Goal: Information Seeking & Learning: Learn about a topic

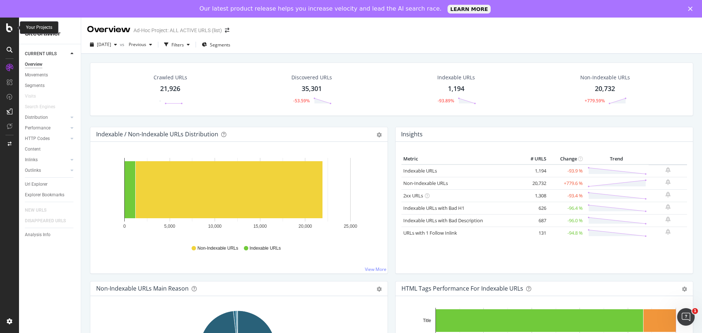
click at [12, 30] on icon at bounding box center [9, 27] width 7 height 9
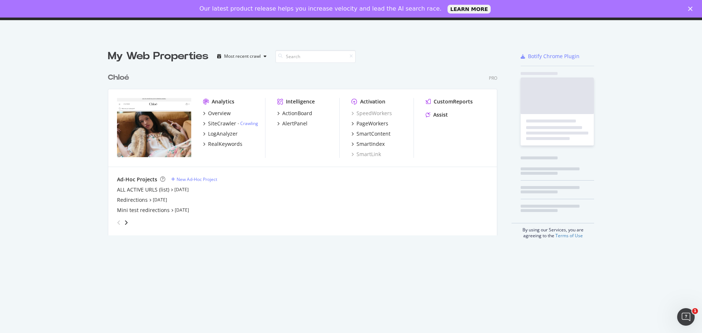
scroll to position [327, 691]
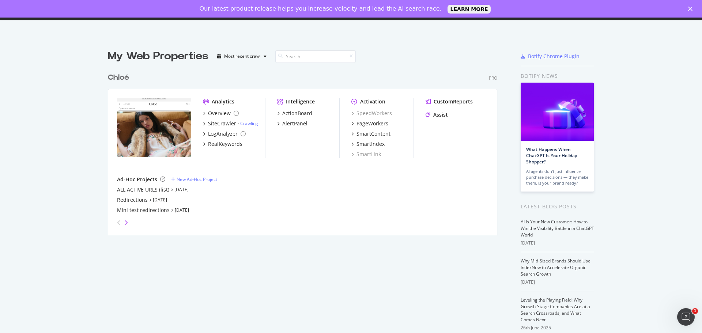
click at [124, 224] on icon "angle-right" at bounding box center [126, 223] width 4 height 6
click at [133, 191] on div "Test redirections" at bounding box center [137, 189] width 41 height 7
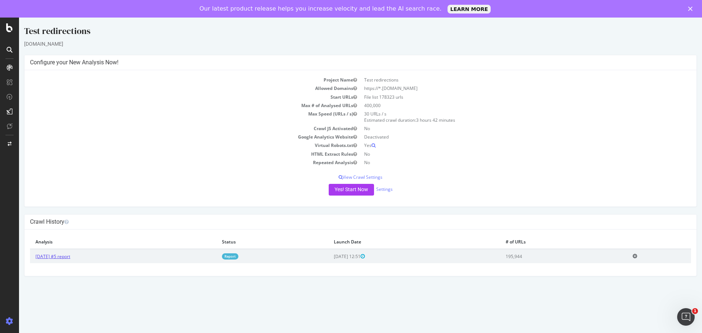
click at [70, 256] on link "[DATE] #5 report" at bounding box center [52, 256] width 35 height 6
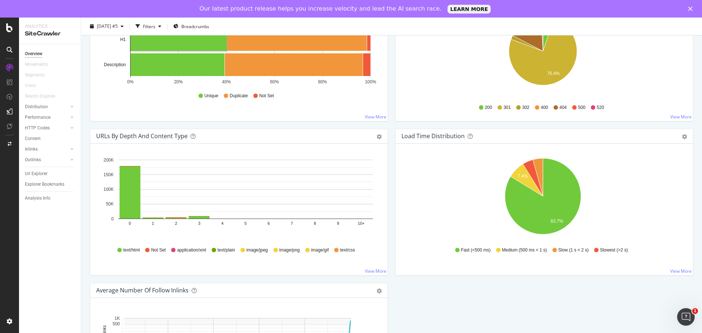
scroll to position [439, 0]
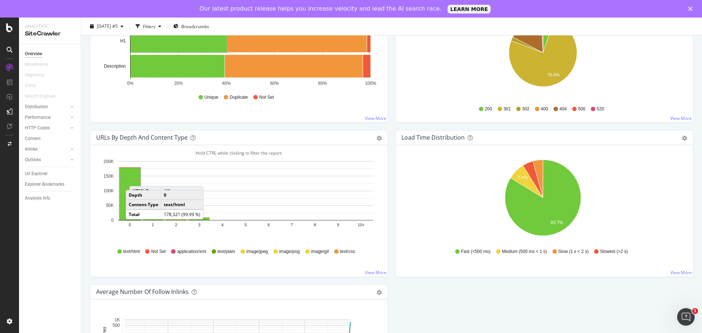
click at [133, 183] on rect "A chart." at bounding box center [130, 194] width 21 height 52
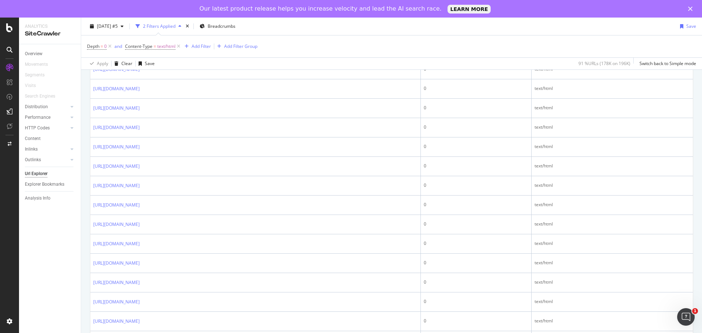
scroll to position [219, 0]
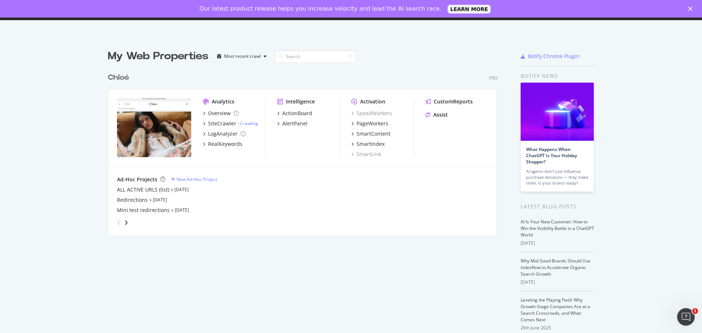
scroll to position [327, 691]
click at [141, 213] on div "Mini test redirections" at bounding box center [143, 210] width 53 height 7
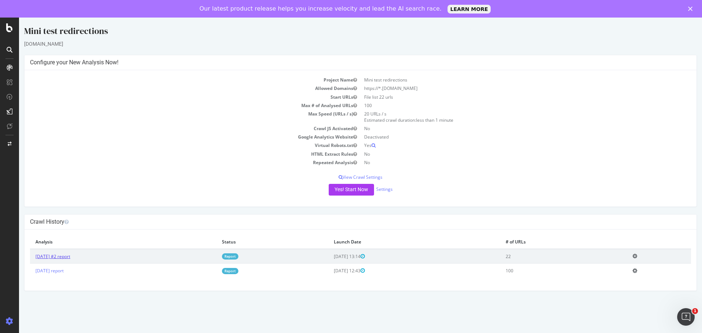
click at [70, 258] on link "[DATE] #2 report" at bounding box center [52, 256] width 35 height 6
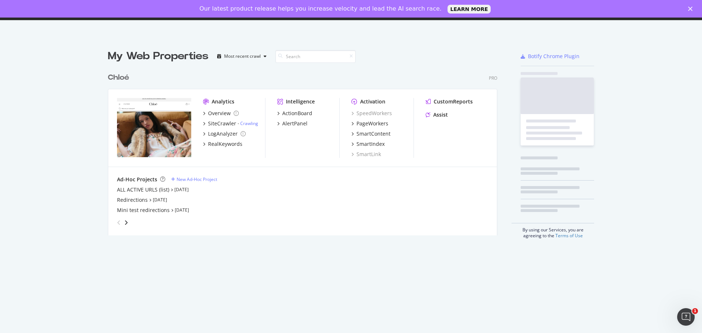
scroll to position [327, 691]
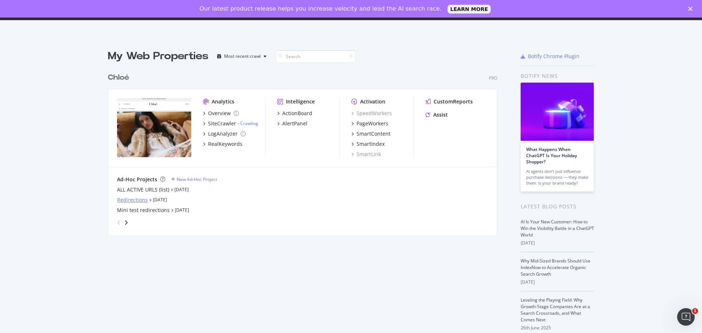
click at [135, 202] on div "Redirections" at bounding box center [132, 199] width 31 height 7
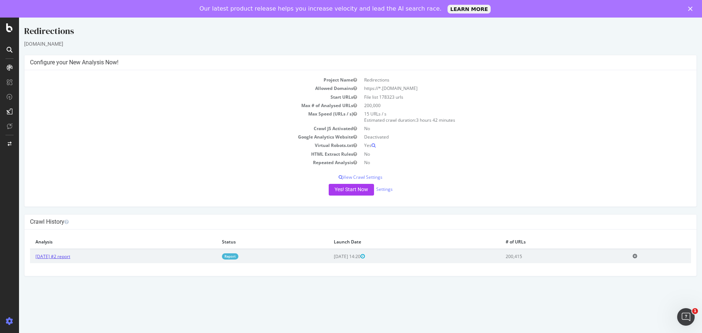
click at [70, 255] on link "[DATE] #2 report" at bounding box center [52, 256] width 35 height 6
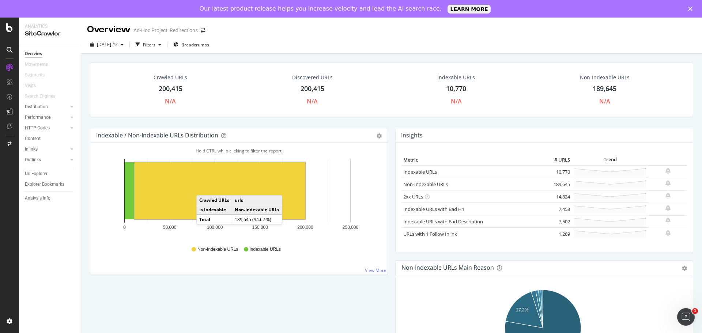
click at [204, 188] on rect "A chart." at bounding box center [220, 190] width 171 height 57
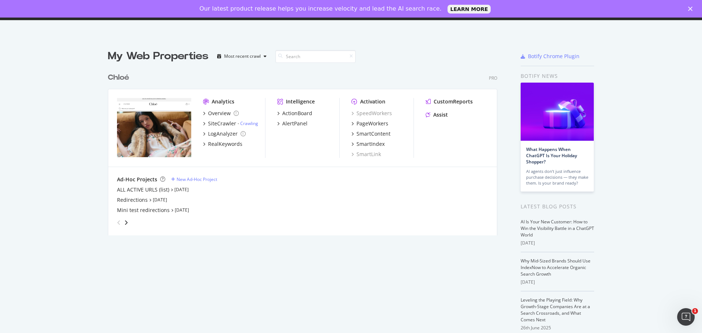
scroll to position [327, 691]
click at [125, 191] on div "ALL ACTIVE URLS (list)" at bounding box center [143, 189] width 52 height 7
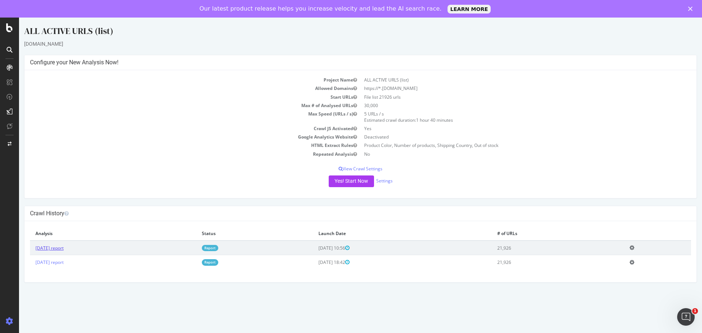
click at [64, 248] on link "[DATE] report" at bounding box center [49, 248] width 28 height 6
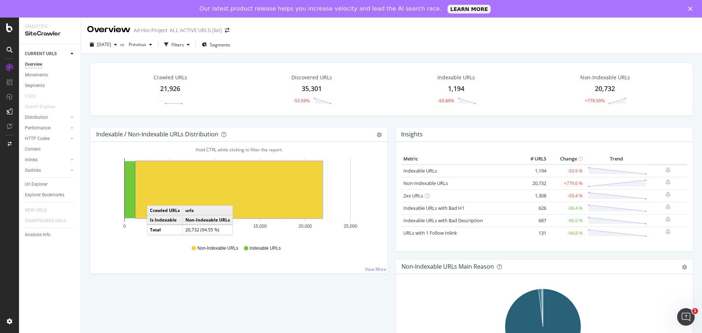
click at [154, 198] on rect "A chart." at bounding box center [229, 189] width 187 height 57
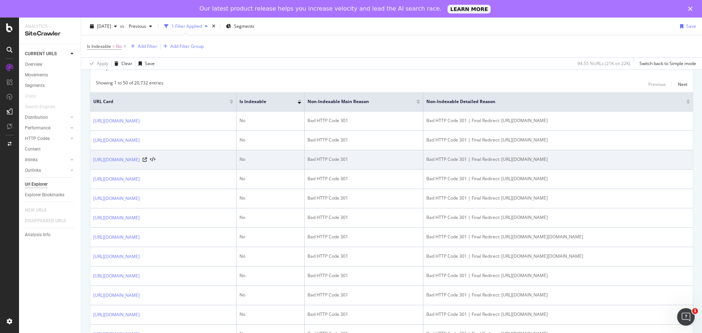
scroll to position [183, 0]
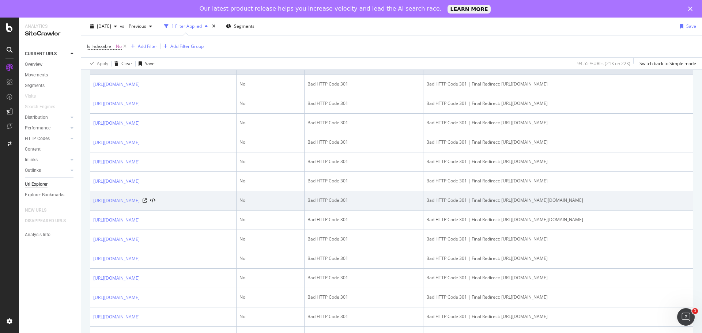
drag, startPoint x: 385, startPoint y: 252, endPoint x: 396, endPoint y: 251, distance: 11.0
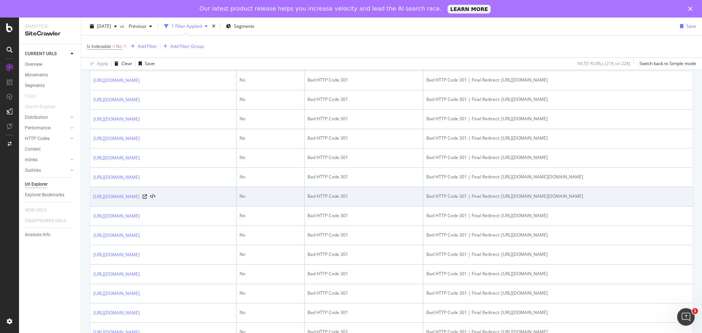
scroll to position [219, 0]
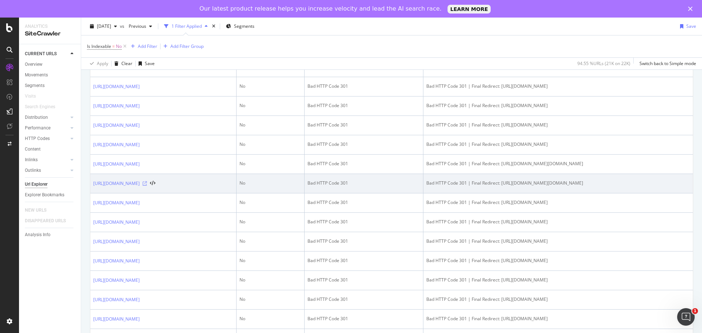
click at [147, 186] on icon at bounding box center [145, 183] width 4 height 4
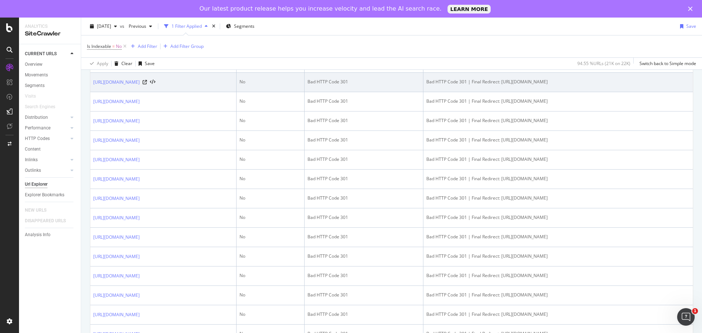
scroll to position [621, 0]
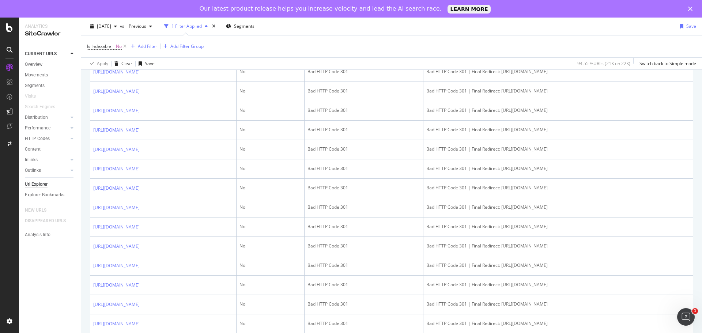
click at [147, 55] on icon at bounding box center [145, 52] width 4 height 4
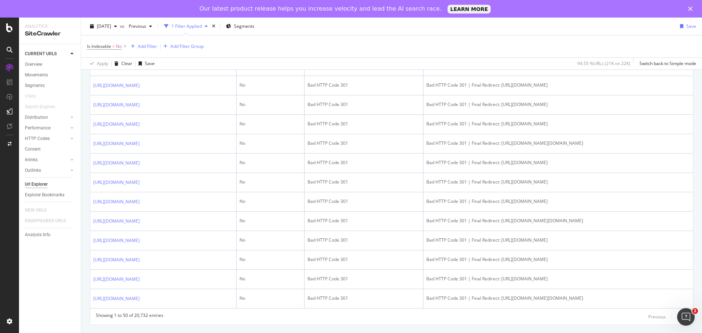
scroll to position [1133, 0]
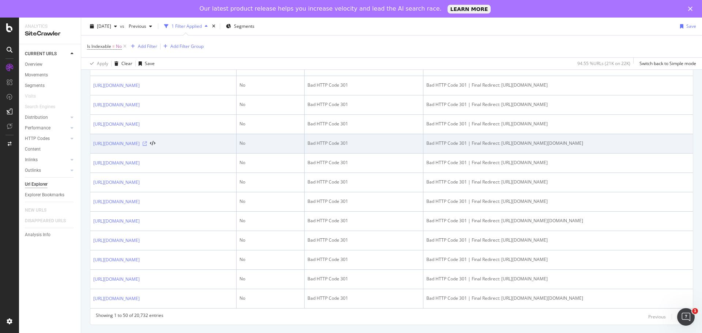
click at [147, 141] on icon at bounding box center [145, 143] width 4 height 4
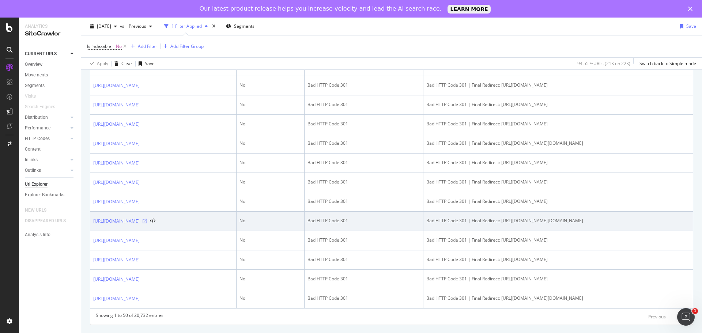
click at [147, 219] on icon at bounding box center [145, 221] width 4 height 4
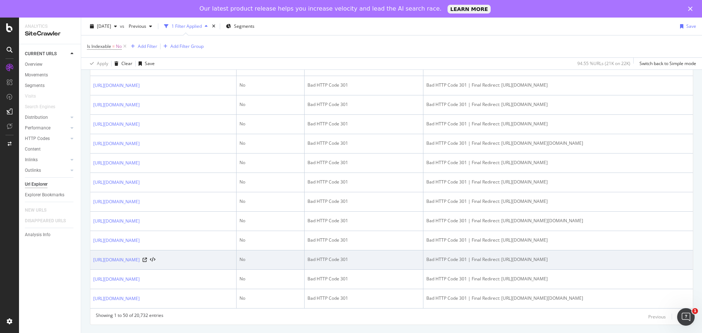
scroll to position [1139, 0]
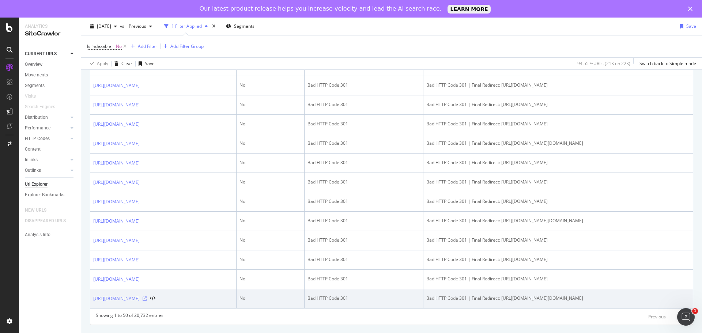
click at [147, 296] on icon at bounding box center [145, 298] width 4 height 4
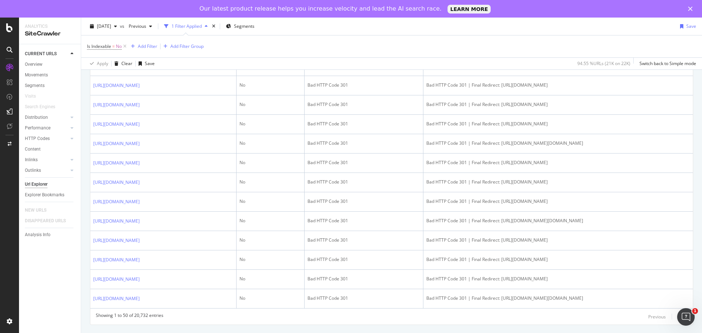
click at [678, 317] on div "Next" at bounding box center [683, 317] width 10 height 6
click at [671, 318] on div "Previous Next" at bounding box center [667, 316] width 39 height 9
click at [671, 320] on div "Previous Next" at bounding box center [667, 316] width 39 height 9
click at [678, 320] on div "Next" at bounding box center [683, 317] width 10 height 6
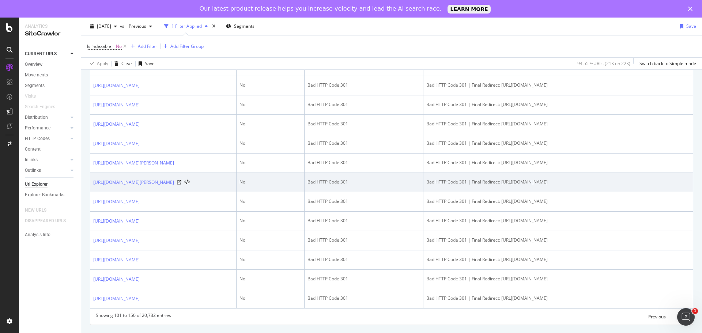
scroll to position [1232, 0]
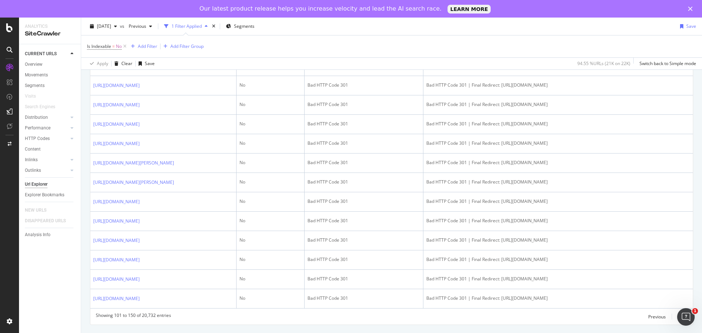
click at [678, 318] on div "Next" at bounding box center [683, 317] width 10 height 6
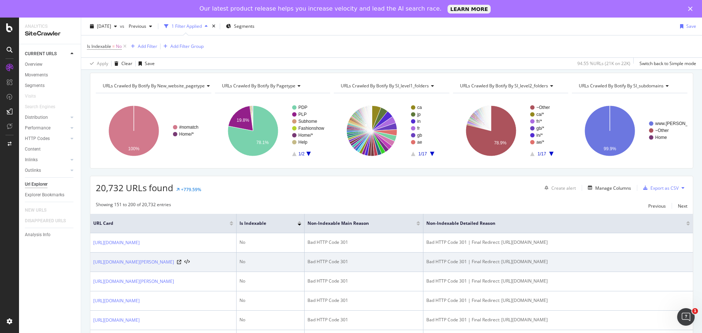
scroll to position [37, 0]
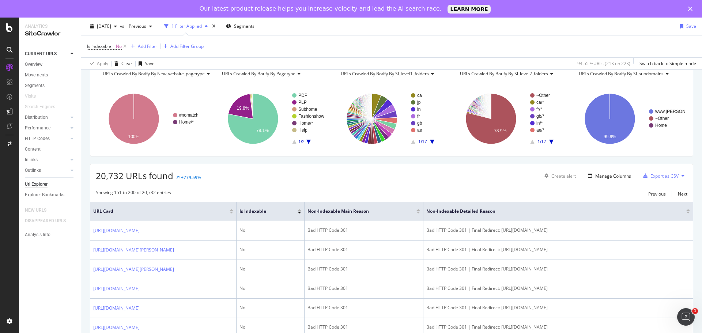
click at [686, 210] on div at bounding box center [688, 210] width 4 height 2
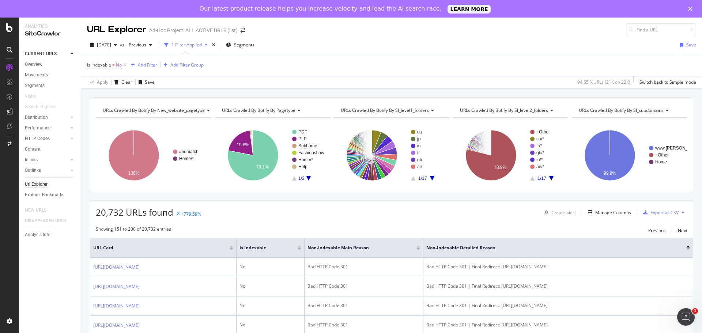
click at [686, 249] on div at bounding box center [688, 249] width 4 height 2
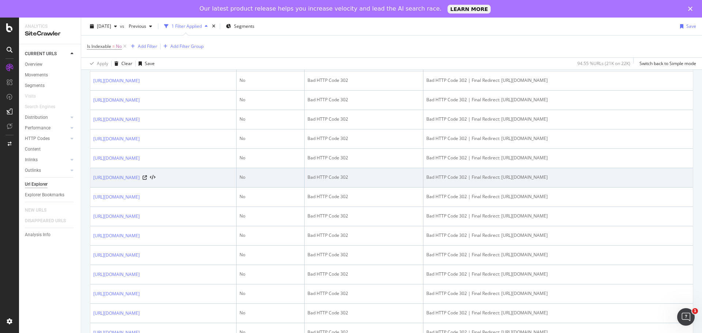
scroll to position [768, 0]
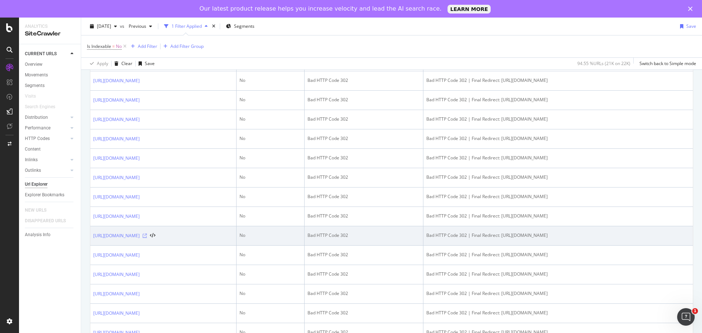
click at [147, 238] on icon at bounding box center [145, 236] width 4 height 4
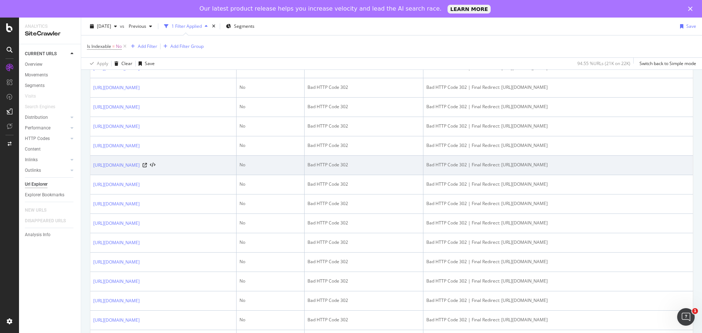
scroll to position [877, 0]
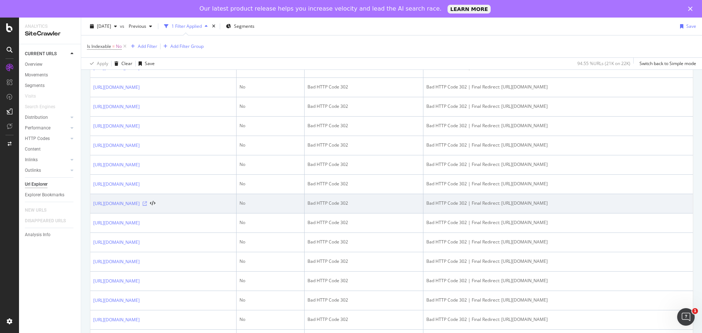
click at [147, 206] on icon at bounding box center [145, 203] width 4 height 4
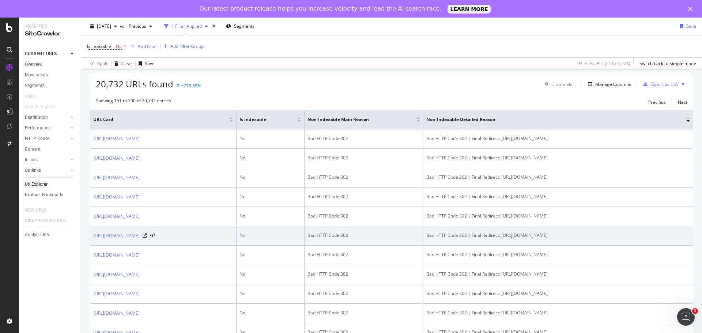
scroll to position [0, 0]
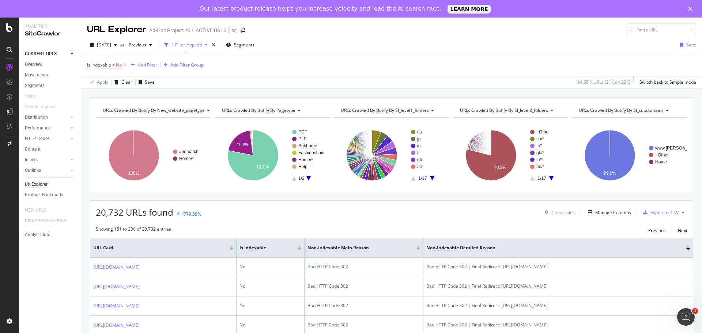
click at [146, 67] on div "Add Filter" at bounding box center [147, 65] width 19 height 6
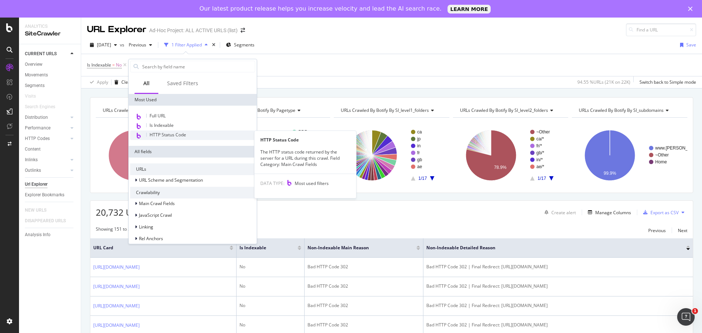
click at [188, 134] on div "HTTP Status Code" at bounding box center [192, 135] width 125 height 10
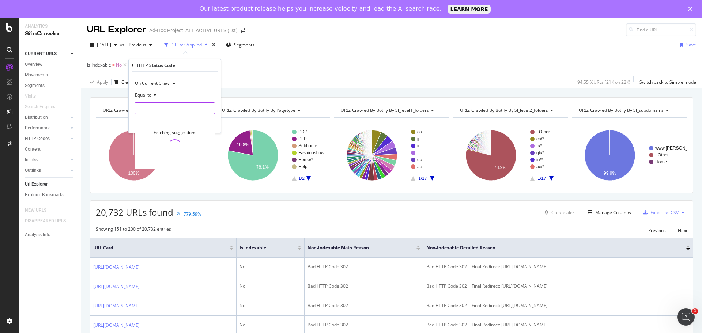
click at [165, 111] on input "number" at bounding box center [175, 108] width 80 height 12
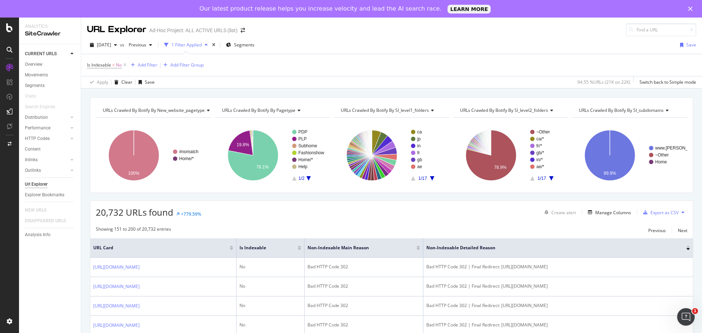
click at [304, 76] on div "Apply Clear Save 94.55 % URLs ( 21K on 22K ) Switch back to Simple mode" at bounding box center [391, 82] width 621 height 12
click at [147, 67] on div "Add Filter" at bounding box center [147, 65] width 19 height 6
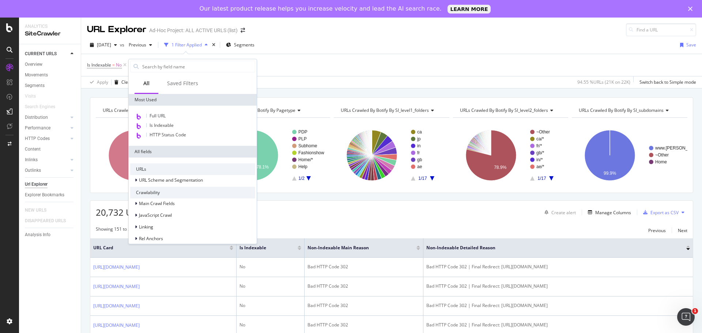
click at [241, 153] on div "All fields" at bounding box center [193, 152] width 128 height 12
click at [178, 84] on div "Saved Filters" at bounding box center [182, 83] width 31 height 7
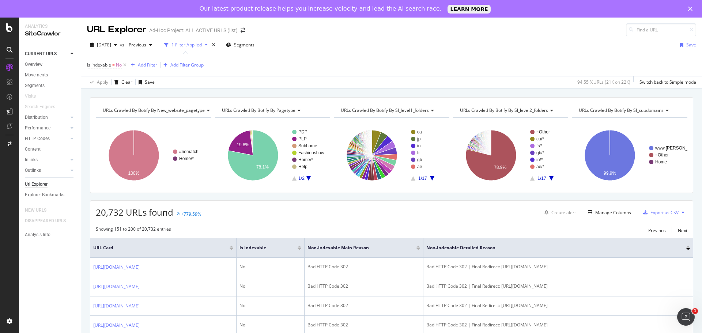
click at [363, 78] on div "Apply Clear Save 94.55 % URLs ( 21K on 22K ) Switch back to Simple mode" at bounding box center [391, 82] width 621 height 12
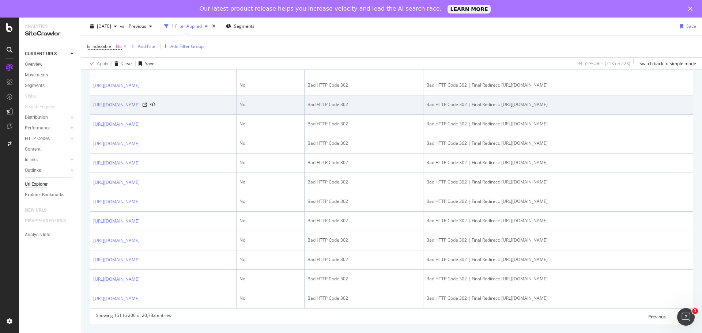
scroll to position [1005, 0]
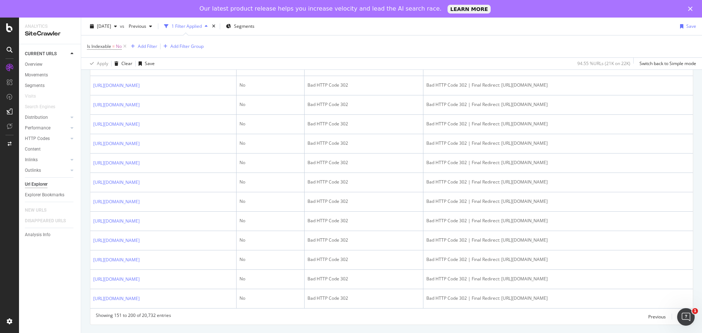
click at [678, 315] on div "Next" at bounding box center [683, 317] width 10 height 6
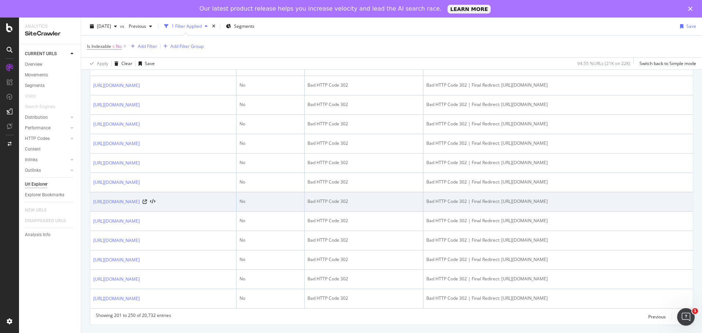
scroll to position [998, 0]
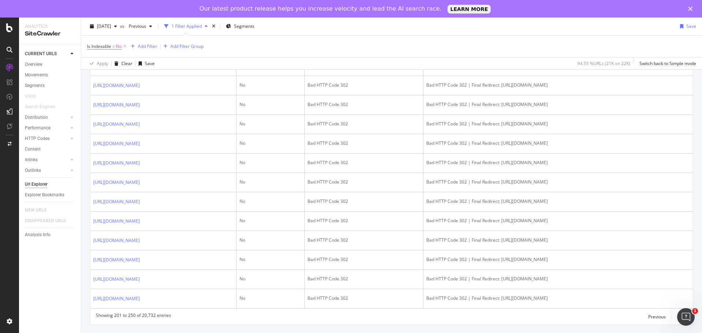
click at [678, 314] on div "Next" at bounding box center [683, 317] width 10 height 6
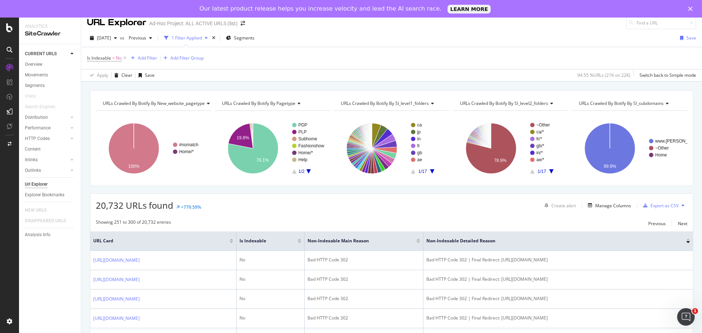
scroll to position [4, 0]
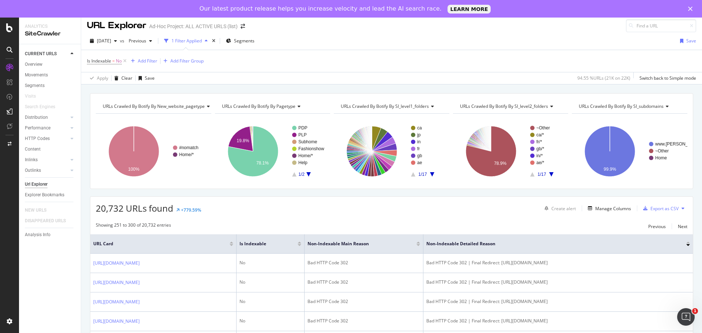
click at [686, 243] on div at bounding box center [688, 243] width 4 height 2
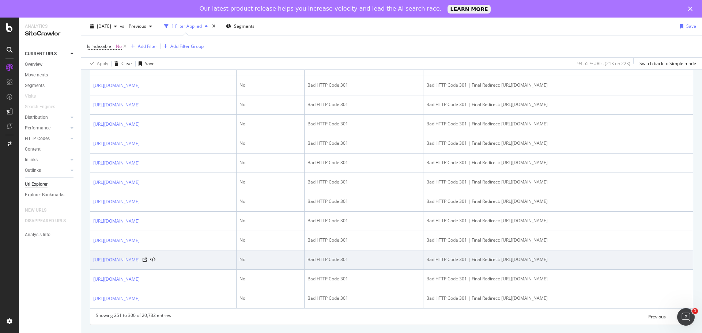
scroll to position [1122, 0]
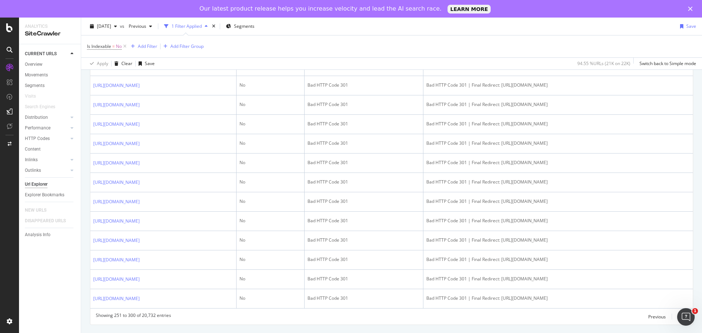
click at [678, 315] on div "Next" at bounding box center [683, 317] width 10 height 6
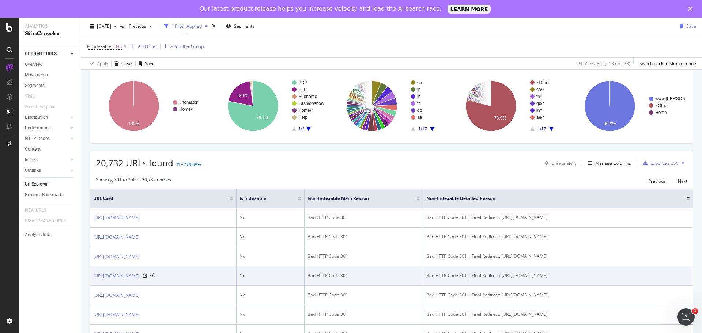
scroll to position [37, 0]
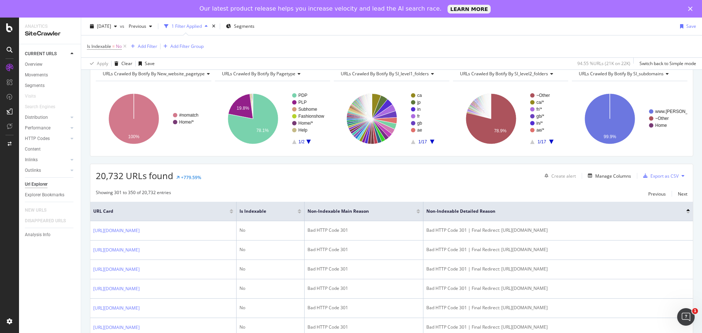
click at [231, 211] on div at bounding box center [232, 210] width 4 height 2
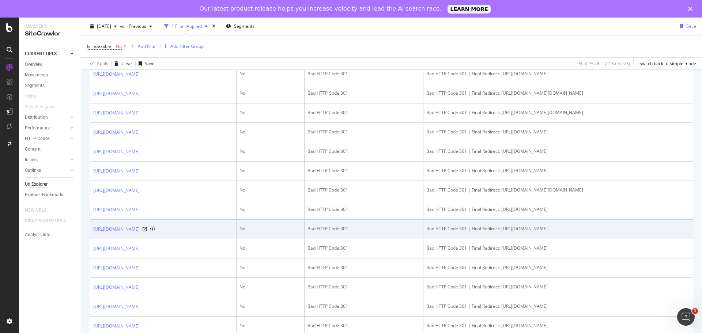
scroll to position [585, 0]
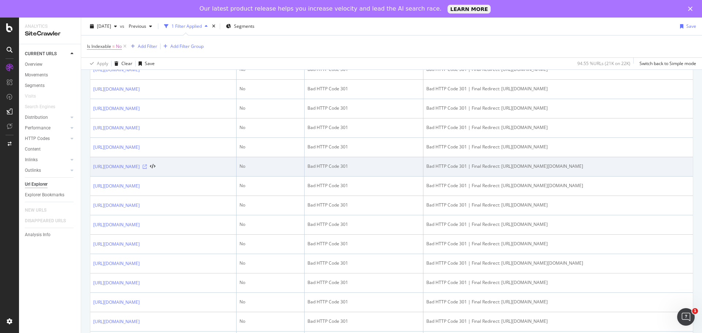
click at [147, 167] on icon at bounding box center [145, 166] width 4 height 4
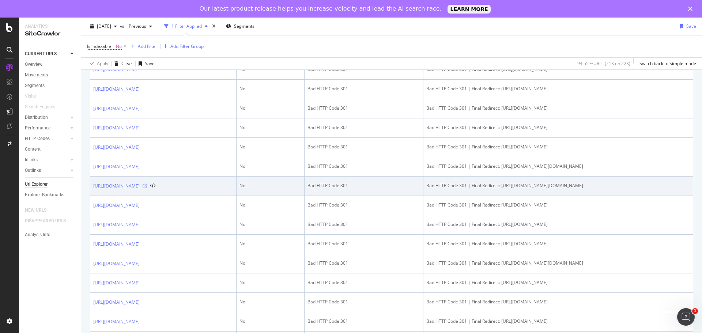
click at [147, 188] on icon at bounding box center [145, 186] width 4 height 4
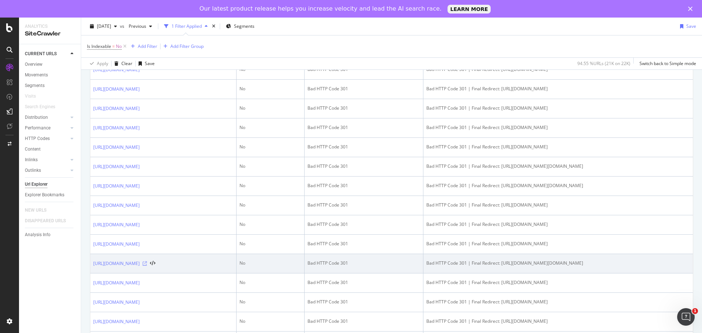
click at [147, 266] on icon at bounding box center [145, 263] width 4 height 4
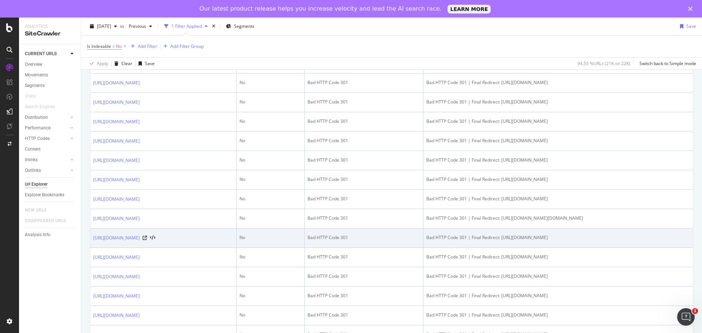
scroll to position [914, 0]
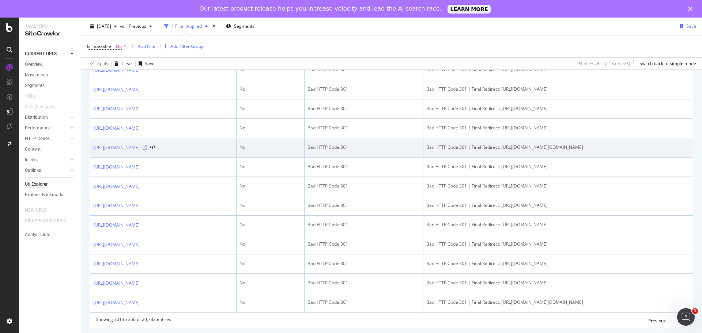
click at [147, 150] on icon at bounding box center [145, 147] width 4 height 4
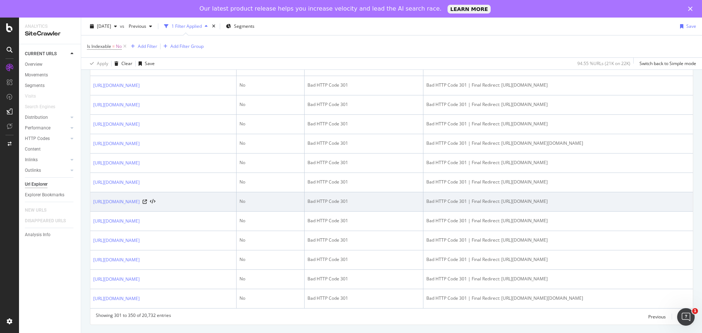
scroll to position [954, 0]
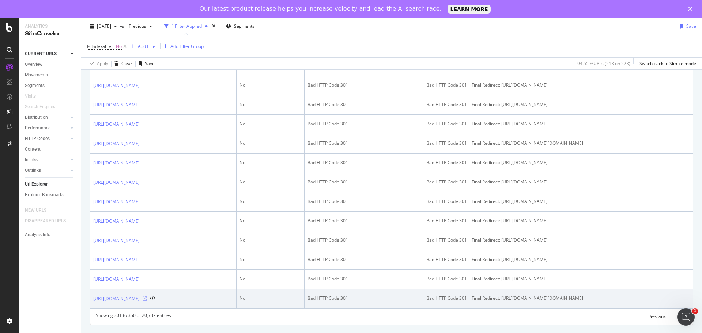
click at [147, 296] on icon at bounding box center [145, 298] width 4 height 4
drag, startPoint x: 82, startPoint y: 297, endPoint x: 143, endPoint y: 292, distance: 61.3
click at [164, 305] on td "[URL][DOMAIN_NAME]" at bounding box center [163, 298] width 146 height 19
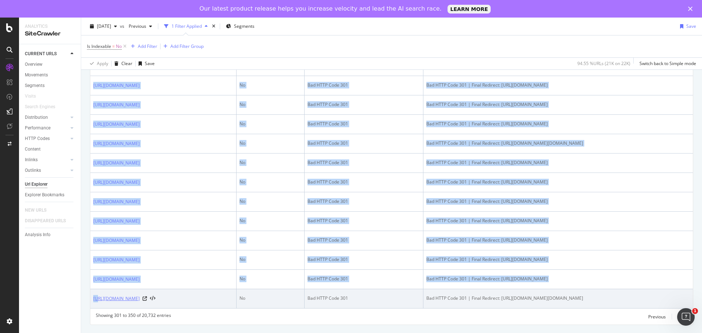
drag, startPoint x: 90, startPoint y: 294, endPoint x: 97, endPoint y: 293, distance: 7.3
click at [98, 306] on td "[URL][DOMAIN_NAME]" at bounding box center [163, 298] width 146 height 19
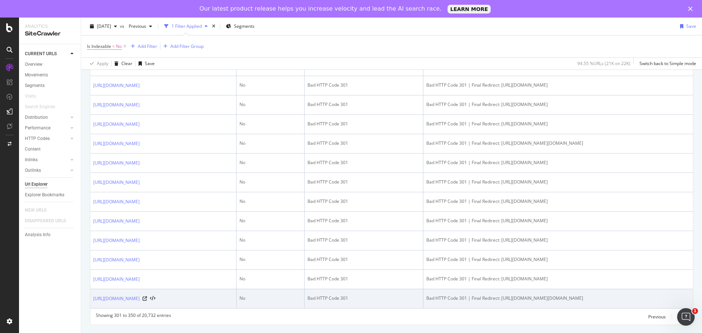
drag, startPoint x: 92, startPoint y: 294, endPoint x: 208, endPoint y: 292, distance: 115.2
click at [208, 292] on td "[URL][DOMAIN_NAME]" at bounding box center [163, 298] width 146 height 19
copy link "[URL][DOMAIN_NAME]"
click at [194, 307] on td "[URL][DOMAIN_NAME]" at bounding box center [163, 298] width 146 height 19
copy div "[URL][DOMAIN_NAME]"
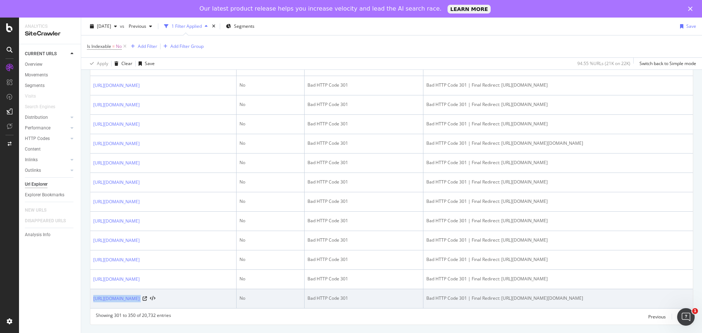
drag, startPoint x: 93, startPoint y: 293, endPoint x: 209, endPoint y: 297, distance: 115.9
click at [209, 297] on td "[URL][DOMAIN_NAME]" at bounding box center [163, 298] width 146 height 19
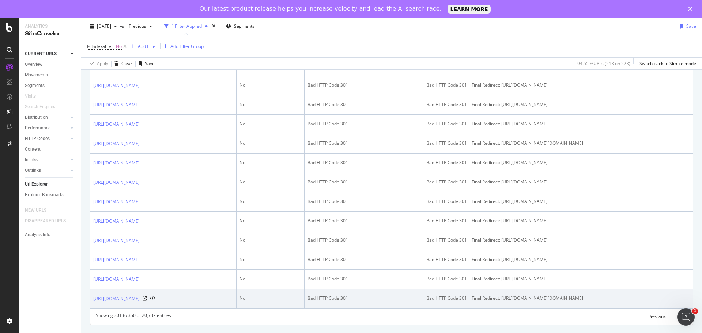
copy link "[URL][DOMAIN_NAME]"
drag, startPoint x: 90, startPoint y: 294, endPoint x: 208, endPoint y: 286, distance: 117.9
click at [208, 289] on td "[URL][DOMAIN_NAME]" at bounding box center [163, 298] width 146 height 19
click at [155, 296] on icon at bounding box center [152, 298] width 5 height 5
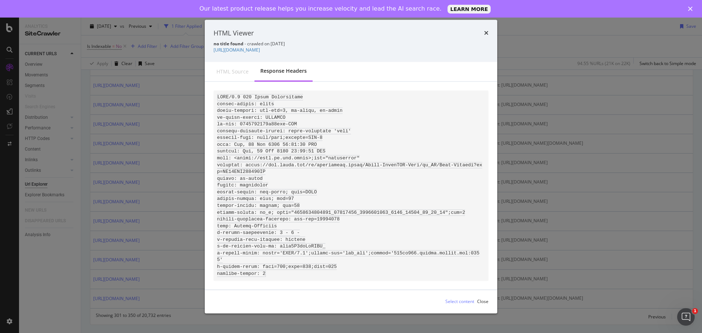
click at [333, 48] on div "no title found - crawled on [DATE] [URL][DOMAIN_NAME]" at bounding box center [350, 47] width 275 height 12
click at [260, 50] on link "[URL][DOMAIN_NAME]" at bounding box center [236, 50] width 46 height 6
click at [260, 52] on link "[URL][DOMAIN_NAME]" at bounding box center [236, 50] width 46 height 6
click at [231, 73] on div "HTML source" at bounding box center [232, 71] width 32 height 7
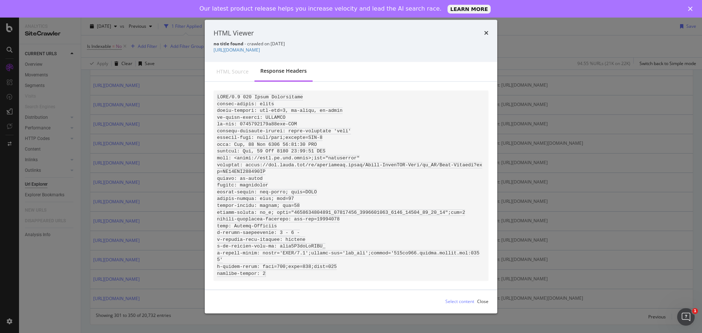
drag, startPoint x: 212, startPoint y: 50, endPoint x: 327, endPoint y: 49, distance: 115.1
click at [327, 49] on div "HTML Viewer no title found - crawled on [DATE] [URL][DOMAIN_NAME]" at bounding box center [351, 41] width 292 height 42
copy link "[URL][DOMAIN_NAME]"
drag, startPoint x: 120, startPoint y: 221, endPoint x: 136, endPoint y: 229, distance: 17.7
click at [120, 222] on div "HTML Viewer no title found - crawled on [DATE] [URL][DOMAIN_NAME] HTML source R…" at bounding box center [351, 166] width 702 height 333
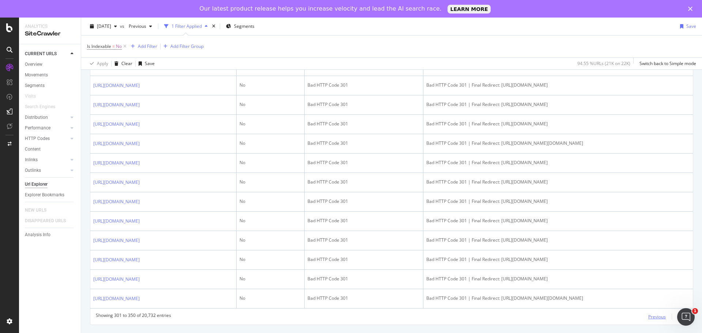
click at [648, 315] on div "Previous" at bounding box center [657, 317] width 18 height 6
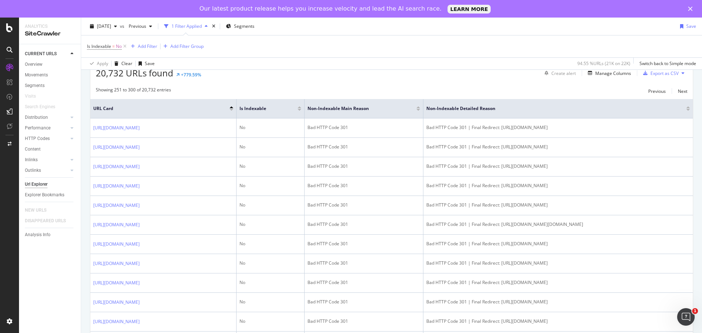
scroll to position [146, 0]
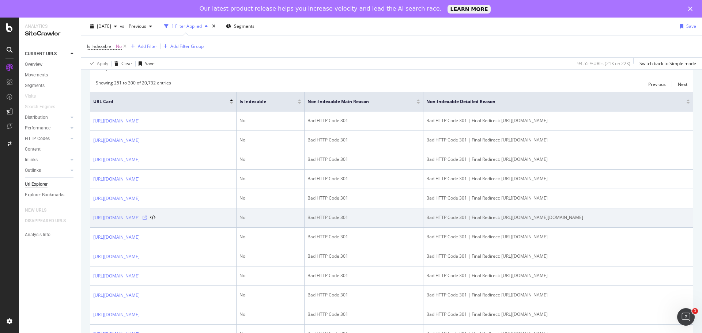
click at [147, 220] on icon at bounding box center [145, 218] width 4 height 4
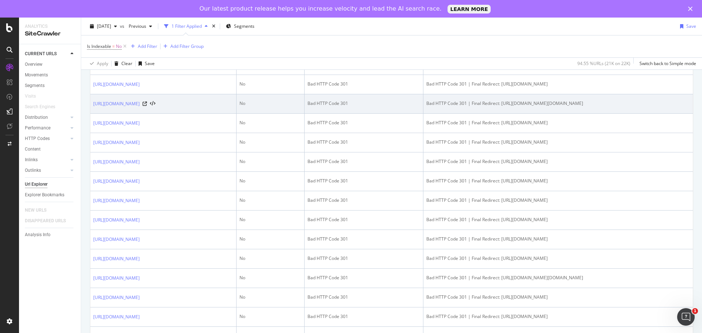
scroll to position [877, 0]
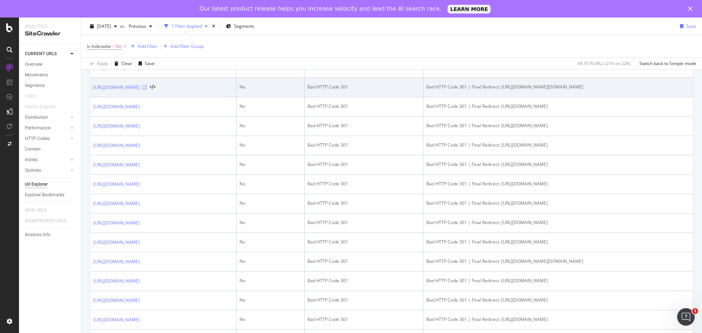
click at [147, 90] on icon at bounding box center [145, 87] width 4 height 4
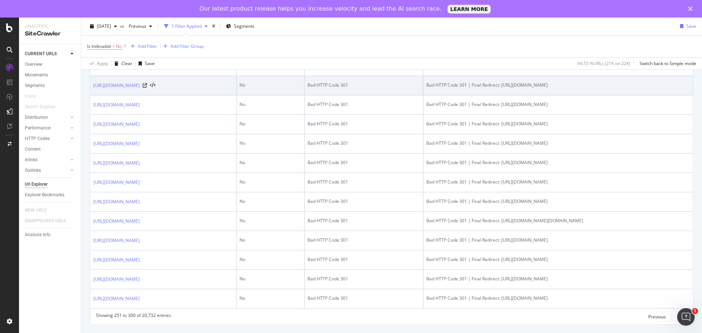
scroll to position [1024, 0]
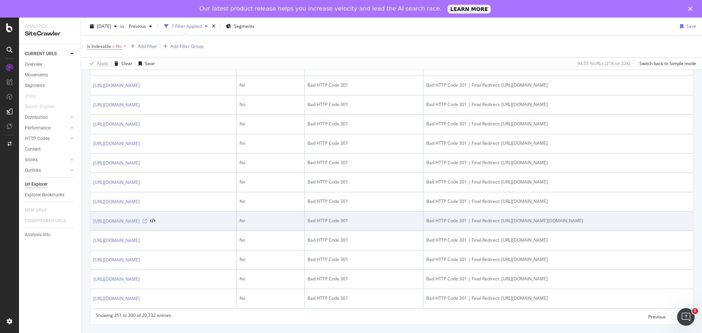
click at [147, 219] on icon at bounding box center [145, 221] width 4 height 4
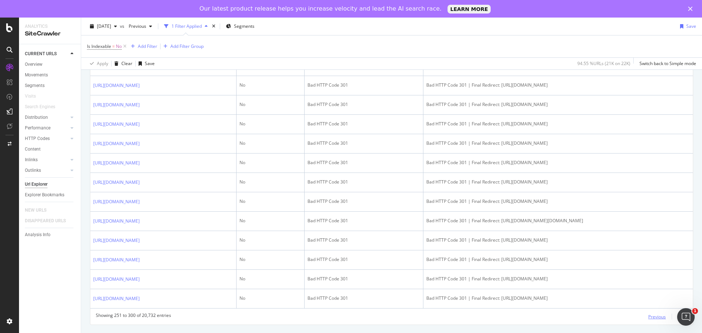
click at [655, 318] on div "Previous" at bounding box center [657, 317] width 18 height 6
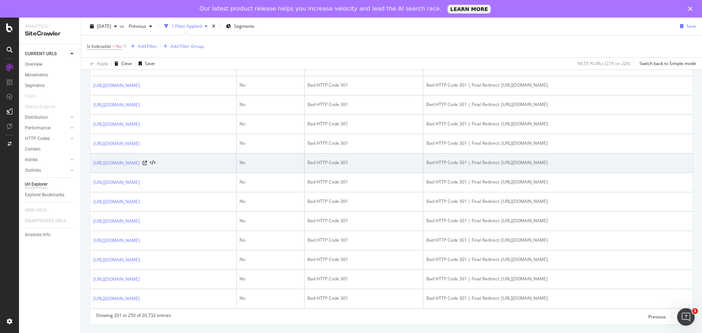
scroll to position [1232, 0]
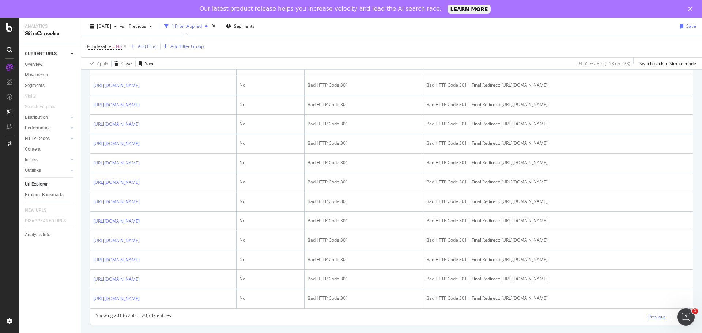
click at [649, 317] on div "Previous" at bounding box center [657, 317] width 18 height 6
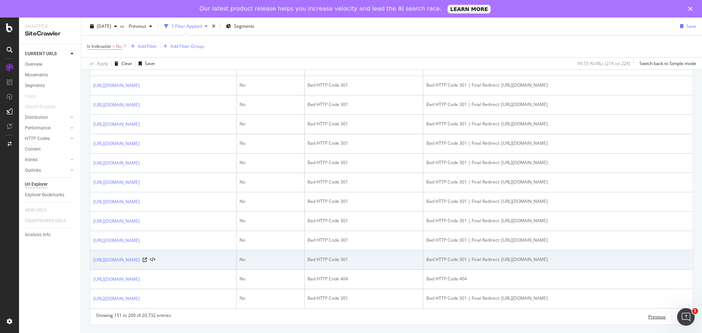
scroll to position [1243, 0]
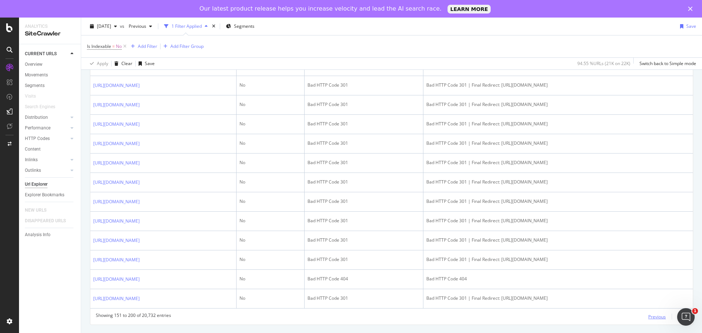
click at [651, 320] on div "Previous" at bounding box center [657, 317] width 18 height 6
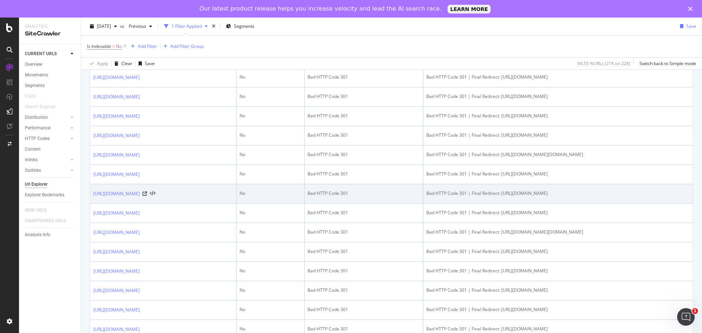
scroll to position [439, 0]
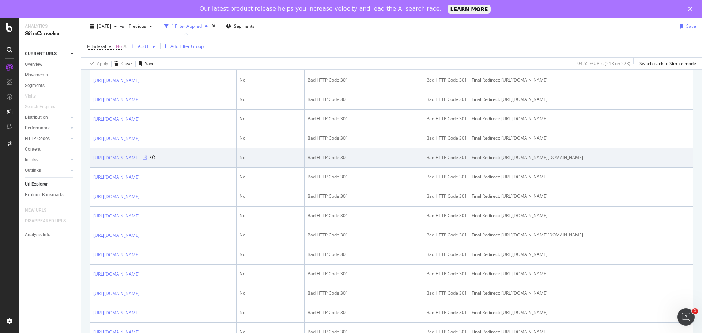
click at [147, 160] on icon at bounding box center [145, 158] width 4 height 4
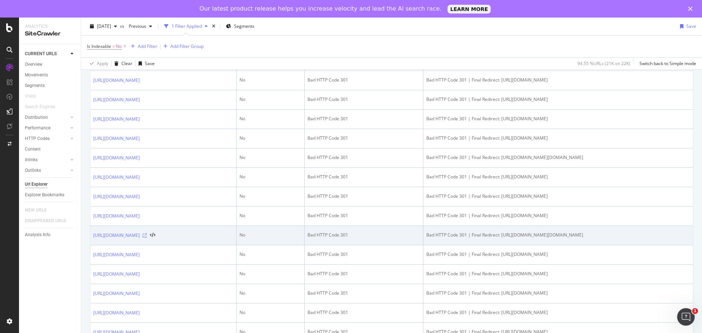
click at [147, 238] on icon at bounding box center [145, 235] width 4 height 4
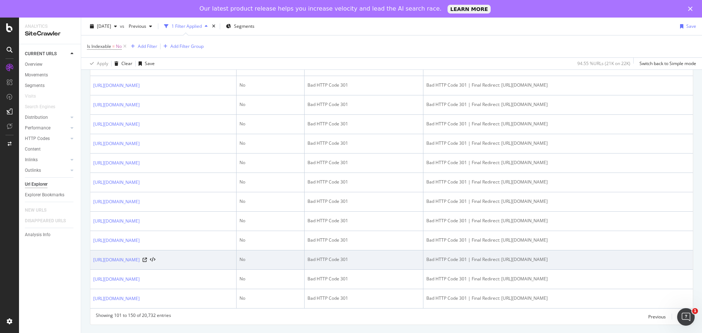
scroll to position [1136, 0]
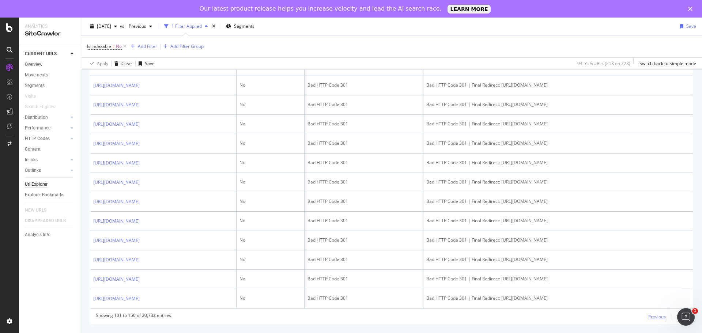
click at [652, 319] on div "Previous" at bounding box center [657, 317] width 18 height 6
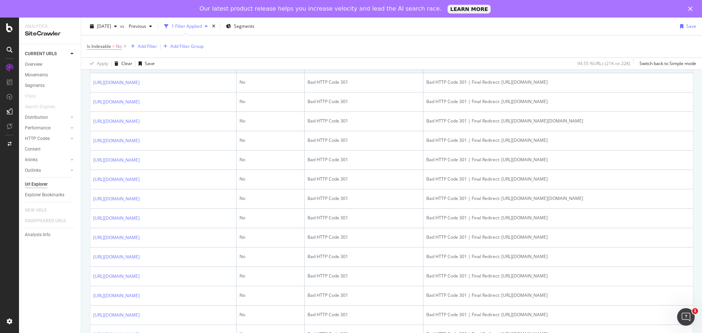
scroll to position [585, 0]
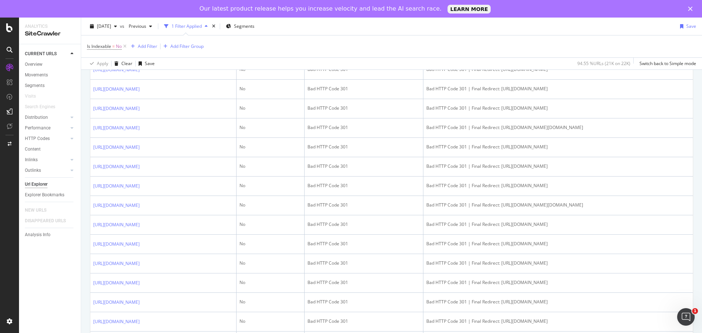
click at [147, 53] on icon at bounding box center [145, 50] width 4 height 4
drag, startPoint x: 90, startPoint y: 152, endPoint x: 101, endPoint y: 159, distance: 13.3
click at [101, 159] on div "URLs Crawled By Botify By new_website_pagetype Chart (by Value) Table Expand Ex…" at bounding box center [391, 97] width 621 height 1171
click at [88, 160] on div "URLs Crawled By Botify By new_website_pagetype Chart (by Value) Table Expand Ex…" at bounding box center [391, 97] width 621 height 1171
drag, startPoint x: 92, startPoint y: 152, endPoint x: 107, endPoint y: 159, distance: 16.4
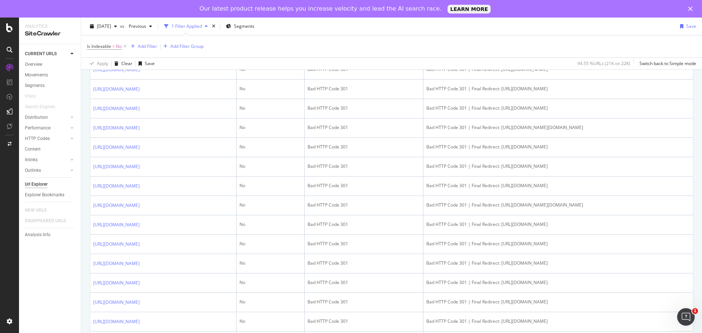
click at [107, 60] on td "[URL][DOMAIN_NAME]" at bounding box center [163, 50] width 146 height 19
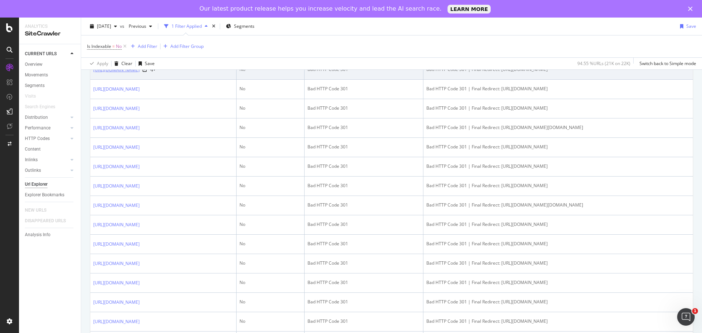
copy link "[URL][DOMAIN_NAME]"
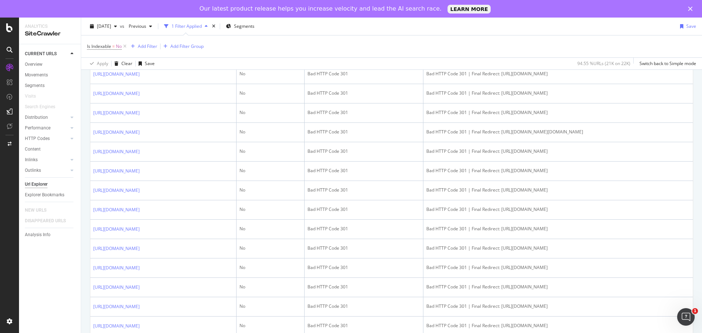
click at [147, 57] on icon at bounding box center [145, 55] width 4 height 4
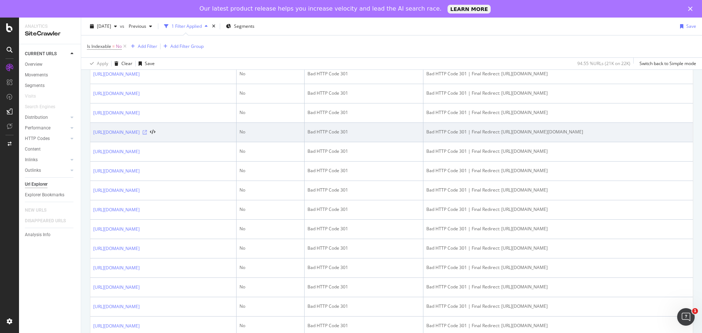
click at [147, 135] on icon at bounding box center [145, 132] width 4 height 4
drag, startPoint x: 90, startPoint y: 256, endPoint x: 149, endPoint y: 256, distance: 58.8
click at [149, 256] on div "20,732 URLs found +779.59% Create alert Manage Columns Export as CSV Showing 51…" at bounding box center [391, 63] width 603 height 1042
click at [116, 142] on td "[URL][DOMAIN_NAME]" at bounding box center [163, 132] width 146 height 19
drag, startPoint x: 92, startPoint y: 256, endPoint x: 213, endPoint y: 258, distance: 120.3
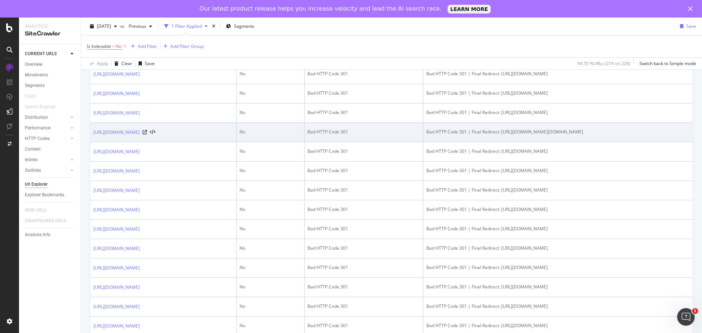
click at [213, 142] on td "[URL][DOMAIN_NAME]" at bounding box center [163, 132] width 146 height 19
copy link "[URL][DOMAIN_NAME]"
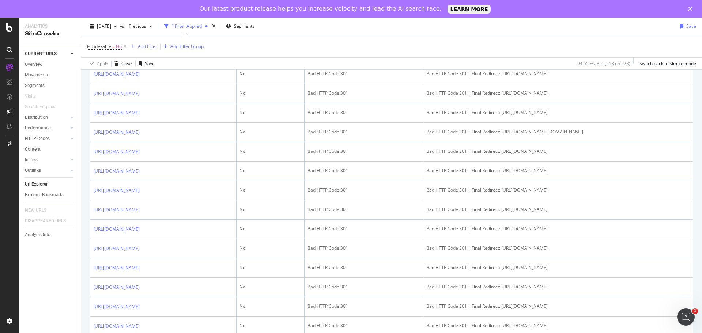
drag, startPoint x: 82, startPoint y: 260, endPoint x: 86, endPoint y: 260, distance: 3.7
click at [82, 260] on div "URLs Crawled By Botify By new_website_pagetype Chart (by Value) Table Expand Ex…" at bounding box center [391, 24] width 621 height 1171
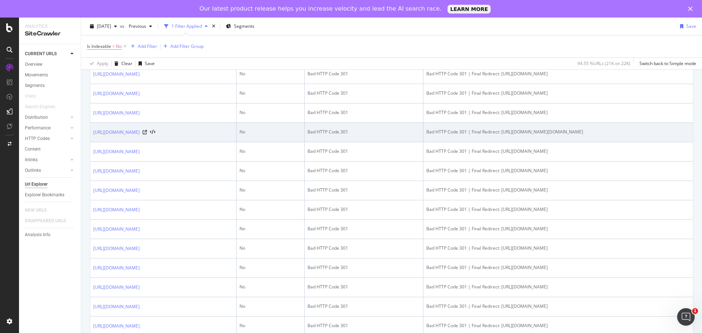
drag, startPoint x: 203, startPoint y: 246, endPoint x: 178, endPoint y: 250, distance: 24.8
click at [178, 142] on td "[URL][DOMAIN_NAME]" at bounding box center [163, 132] width 146 height 19
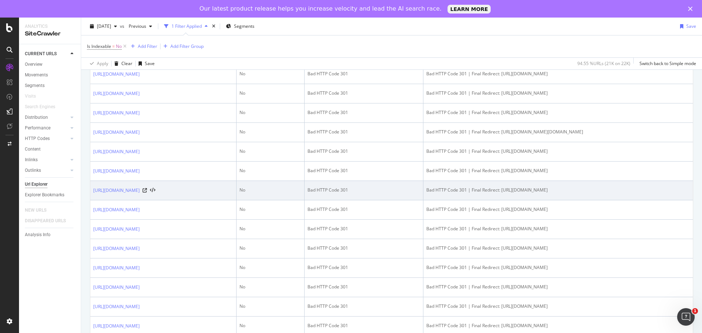
copy link "17931202dt."
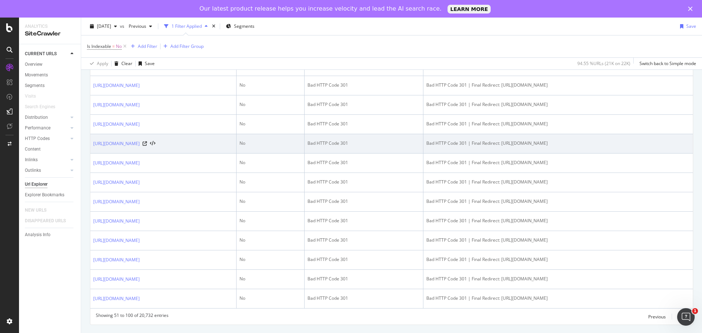
scroll to position [1054, 0]
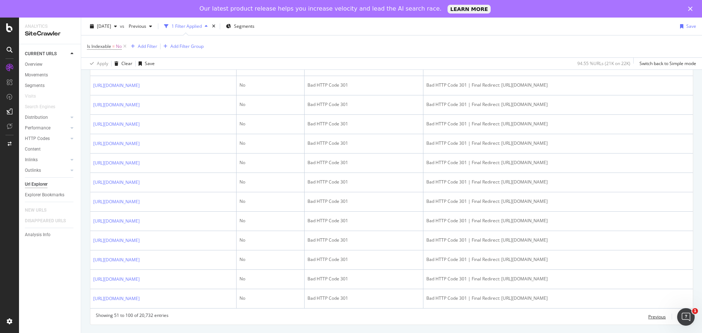
click at [648, 317] on div "Previous" at bounding box center [657, 317] width 18 height 6
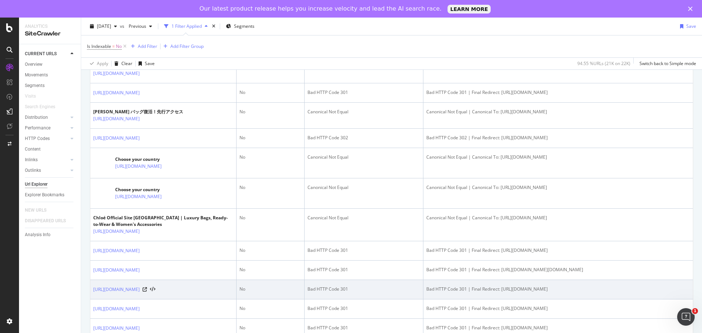
scroll to position [475, 0]
